Goal: Navigation & Orientation: Find specific page/section

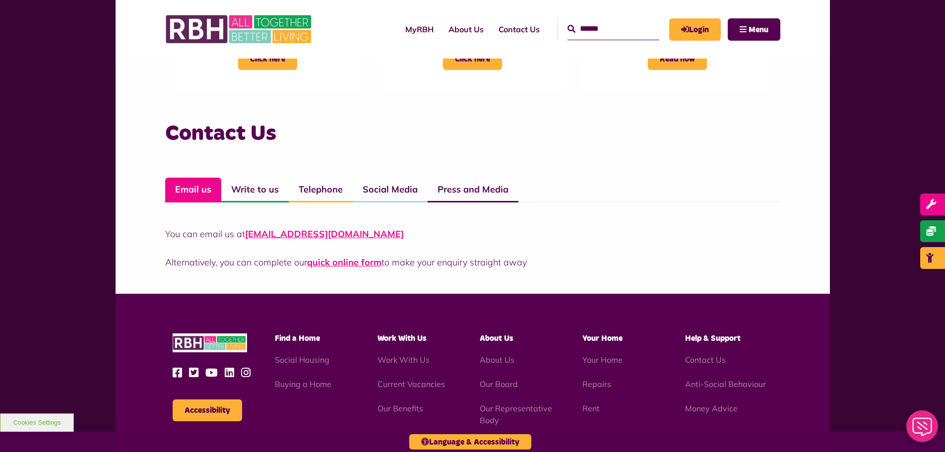
scroll to position [643, 0]
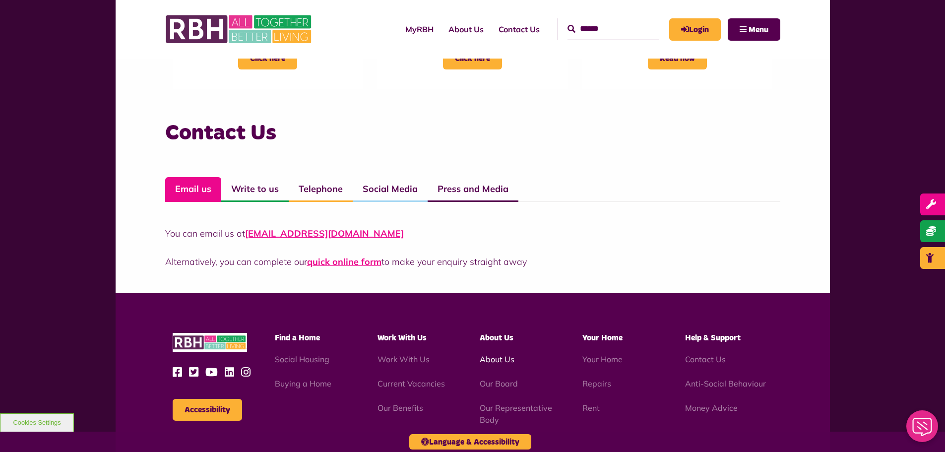
click at [498, 357] on link "About Us" at bounding box center [497, 359] width 35 height 10
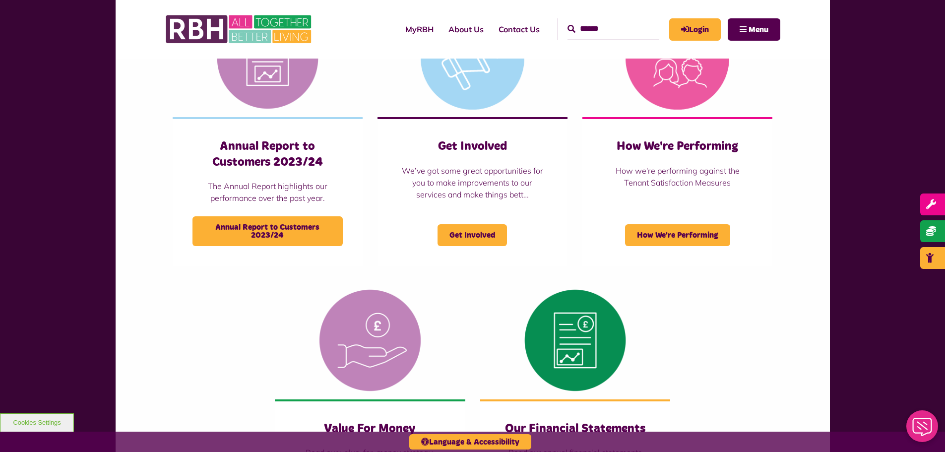
scroll to position [1102, 0]
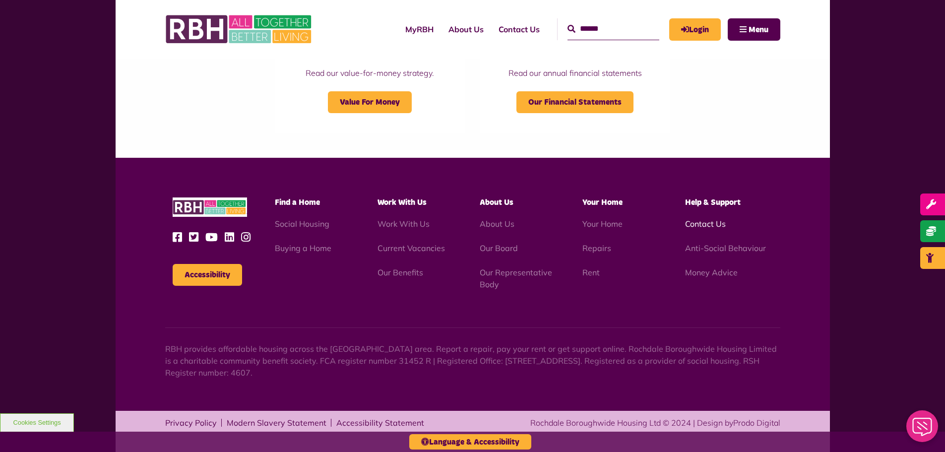
click at [711, 223] on link "Contact Us" at bounding box center [705, 224] width 41 height 10
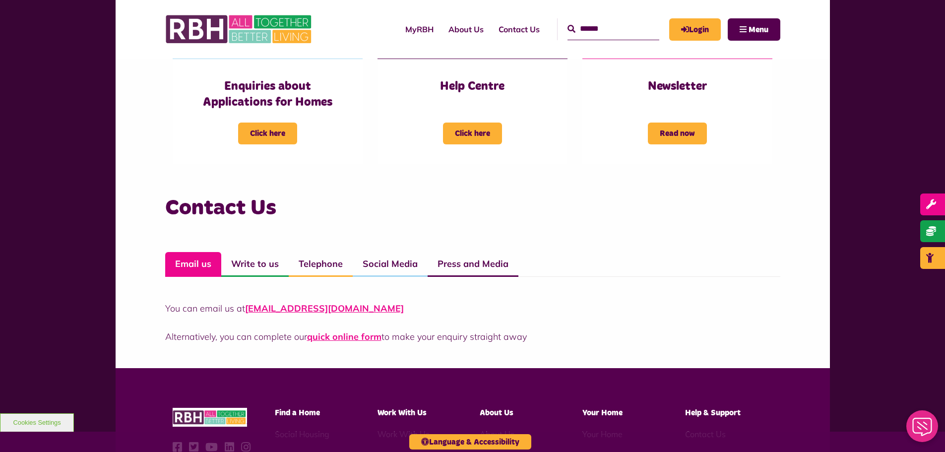
scroll to position [568, 0]
